Goal: Task Accomplishment & Management: Use online tool/utility

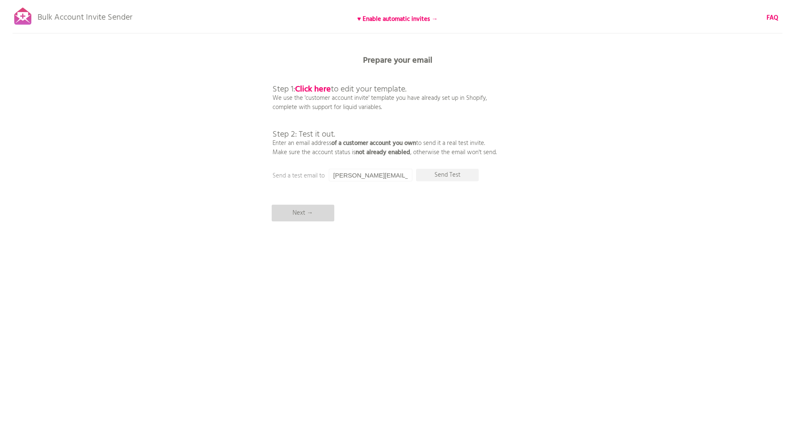
click at [305, 212] on p "Next →" at bounding box center [303, 213] width 63 height 17
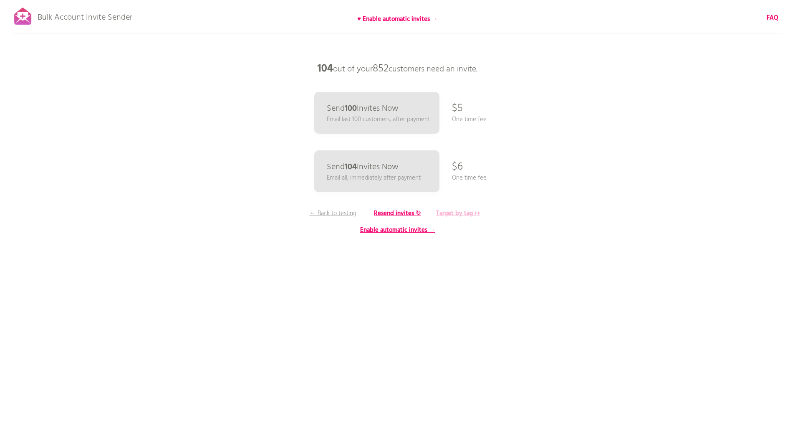
click at [461, 215] on b "Target by tag ↦" at bounding box center [458, 213] width 44 height 10
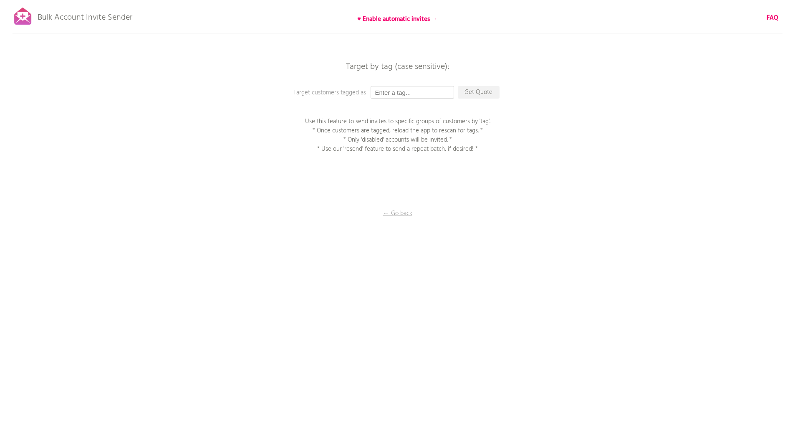
click at [383, 91] on input "text" at bounding box center [413, 92] width 84 height 13
type input "new invite [DATE]"
click at [467, 91] on p "Get Quote" at bounding box center [479, 92] width 42 height 13
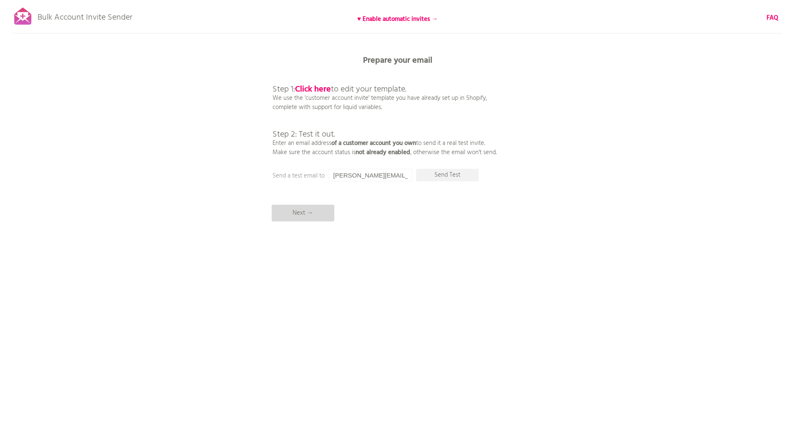
click at [296, 213] on p "Next →" at bounding box center [303, 213] width 63 height 17
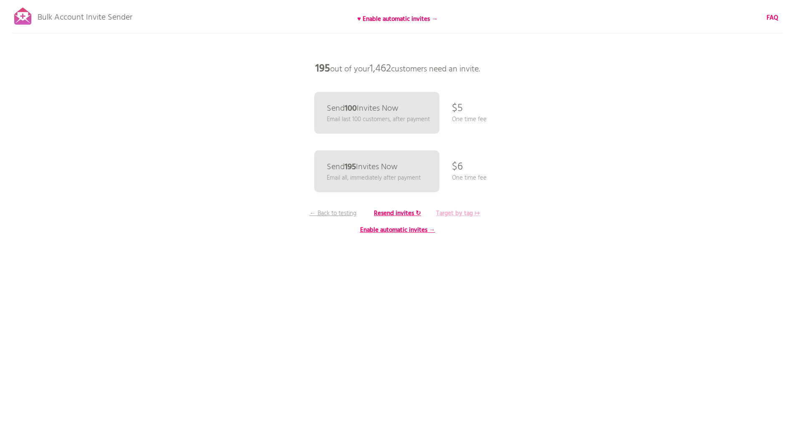
click at [455, 213] on b "Target by tag ↦" at bounding box center [458, 213] width 44 height 10
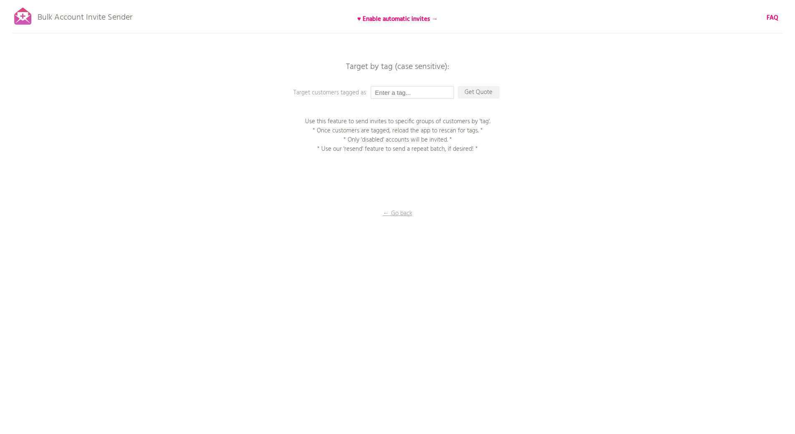
click at [397, 96] on input "text" at bounding box center [413, 92] width 84 height 13
type input "new invite [DATE]"
click at [475, 94] on p "Get Quote" at bounding box center [479, 92] width 42 height 13
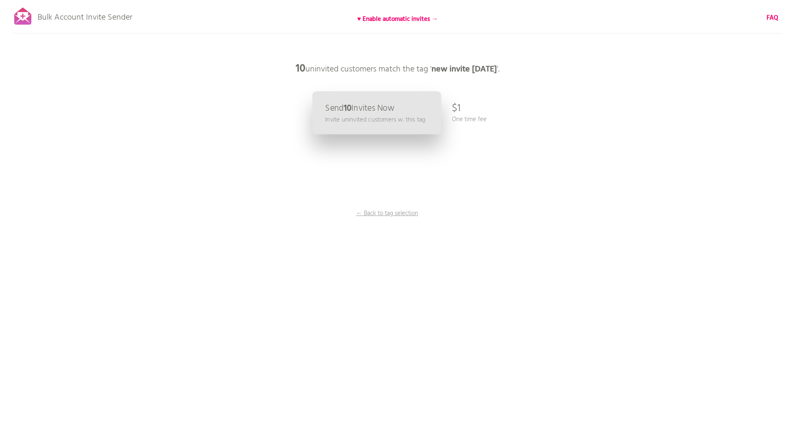
click at [390, 109] on p "Send 10 Invites Now" at bounding box center [359, 108] width 69 height 9
